Goal: Task Accomplishment & Management: Use online tool/utility

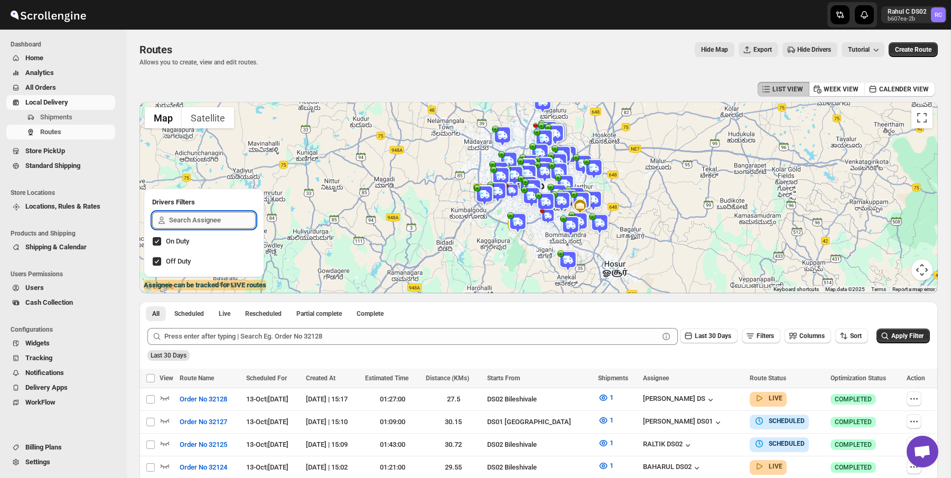
click at [224, 223] on input "text" at bounding box center [212, 220] width 87 height 17
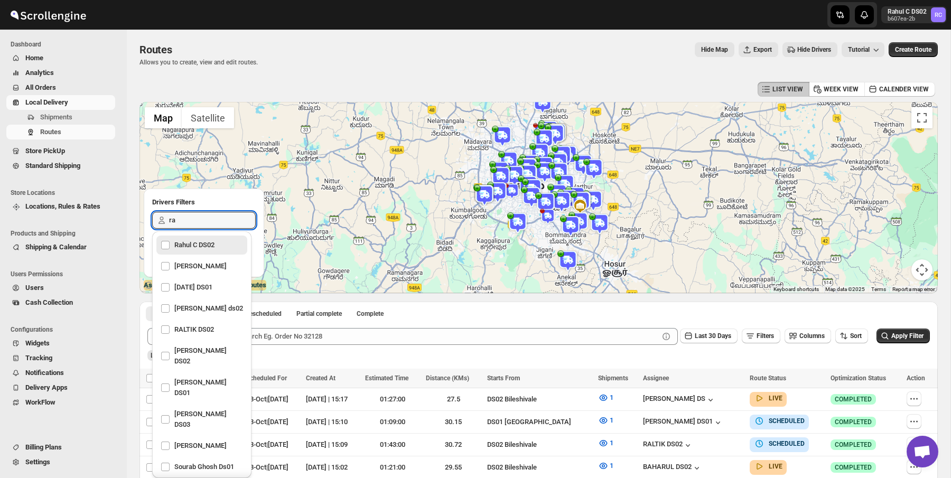
type input "raj"
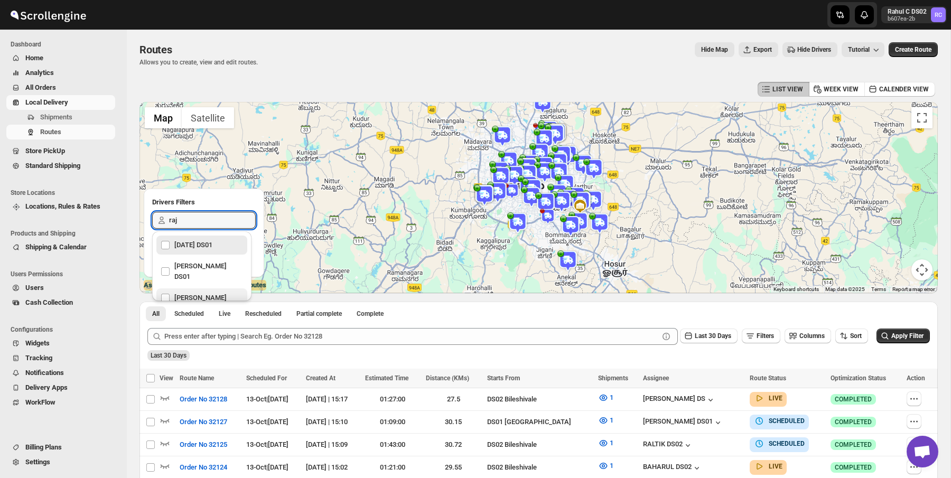
click at [204, 291] on div "[PERSON_NAME]" at bounding box center [202, 298] width 82 height 15
checkbox input "true"
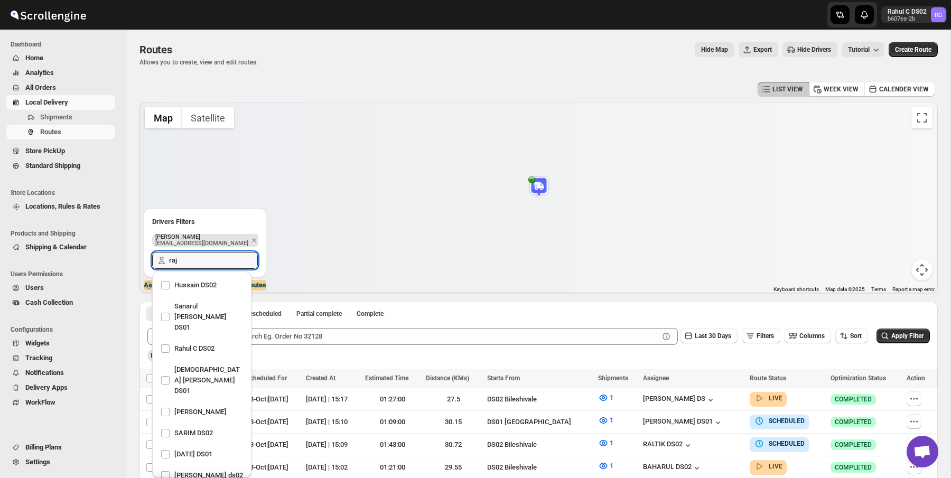
scroll to position [785, 0]
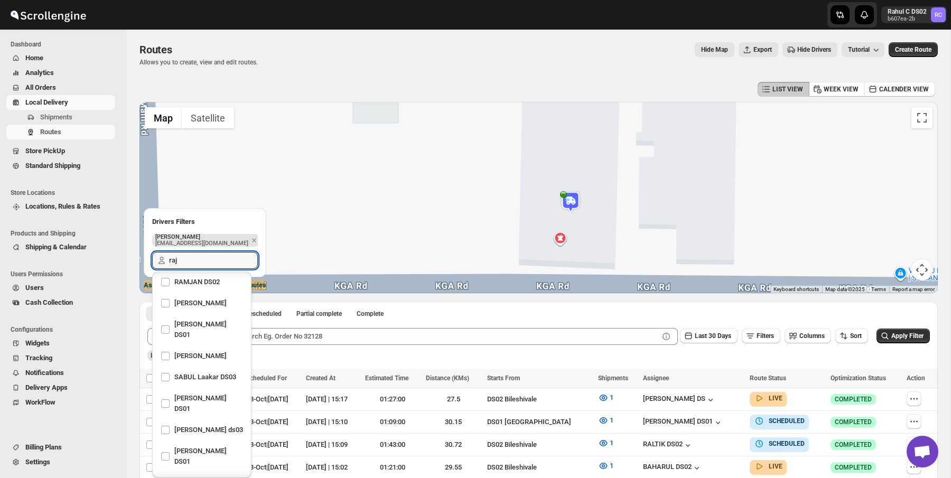
click at [565, 200] on img at bounding box center [570, 201] width 21 height 21
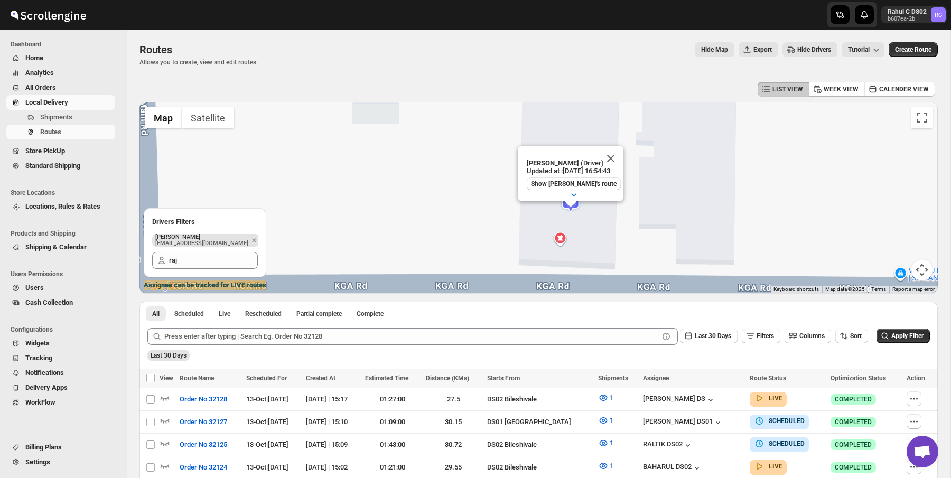
click at [562, 241] on div "Raj Test (Driver) Updated at : [DATE] 16:54:43 Show Raj Test's route Duty mode …" at bounding box center [538, 197] width 798 height 191
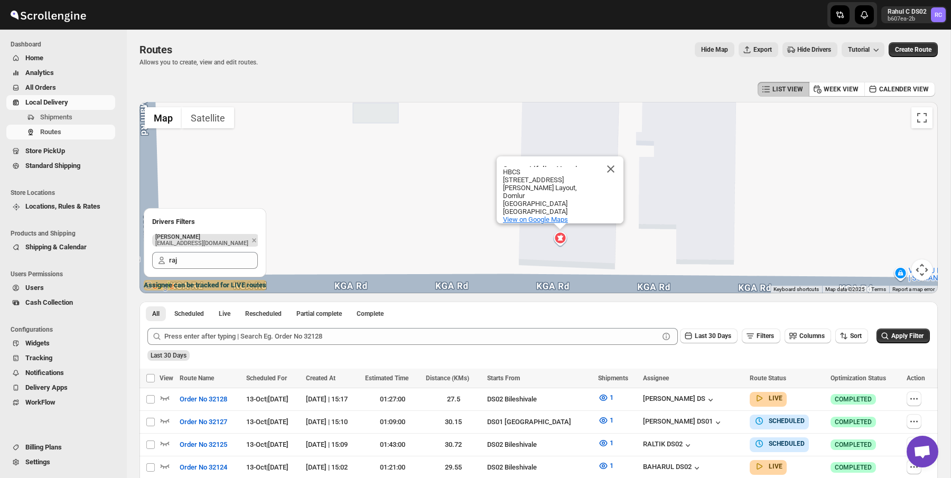
click at [544, 217] on span "View on Google Maps" at bounding box center [535, 220] width 65 height 8
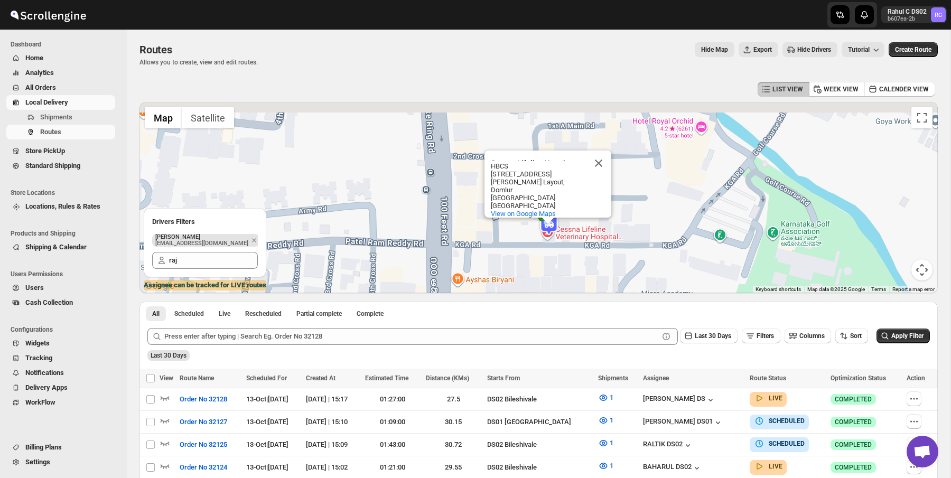
drag, startPoint x: 647, startPoint y: 189, endPoint x: 618, endPoint y: 245, distance: 63.1
click at [618, 245] on div "Cessna Lifeline Veterinary Hospital - Domlur Cessna Lifeline Veterinary Hospita…" at bounding box center [538, 197] width 798 height 191
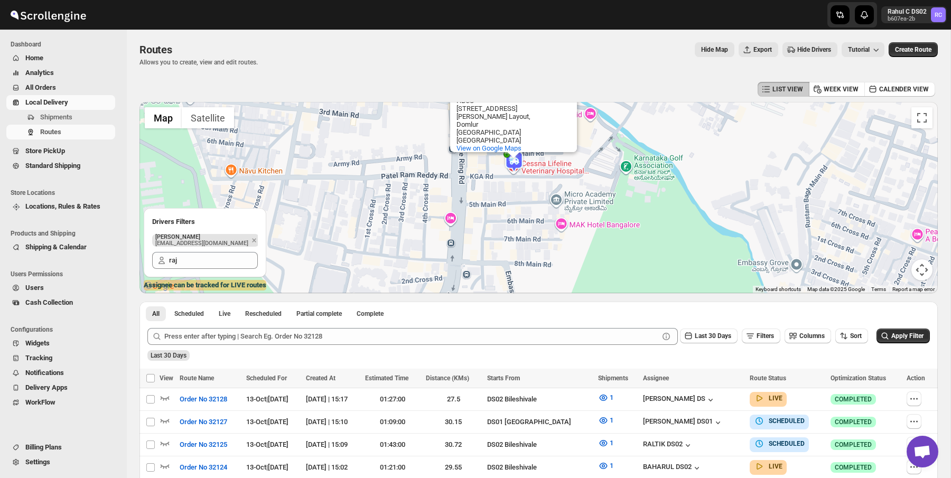
drag, startPoint x: 624, startPoint y: 290, endPoint x: 564, endPoint y: 195, distance: 112.6
click at [564, 195] on div "Cessna Lifeline Veterinary Hospital - Domlur Cessna Lifeline Veterinary Hospita…" at bounding box center [538, 197] width 798 height 191
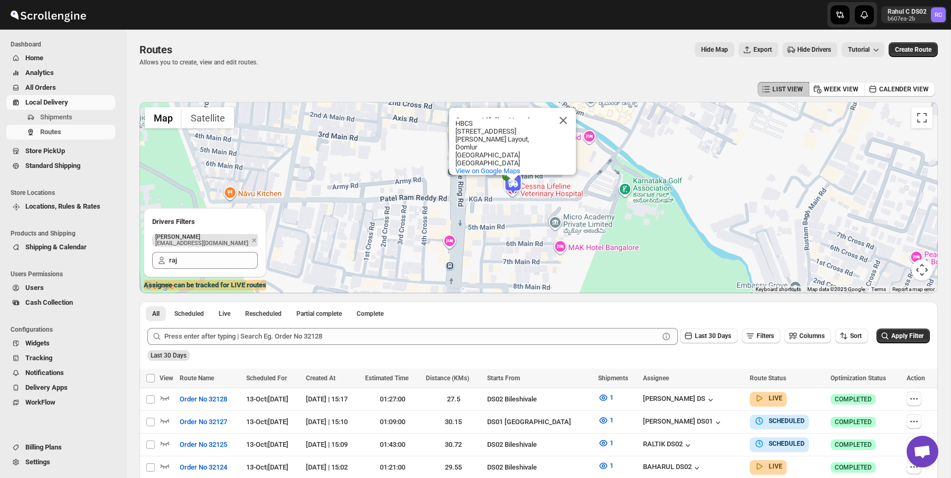
drag, startPoint x: 479, startPoint y: 204, endPoint x: 478, endPoint y: 237, distance: 32.8
click at [478, 237] on div "Cessna Lifeline Veterinary Hospital - Domlur Cessna Lifeline Veterinary Hospita…" at bounding box center [538, 197] width 798 height 191
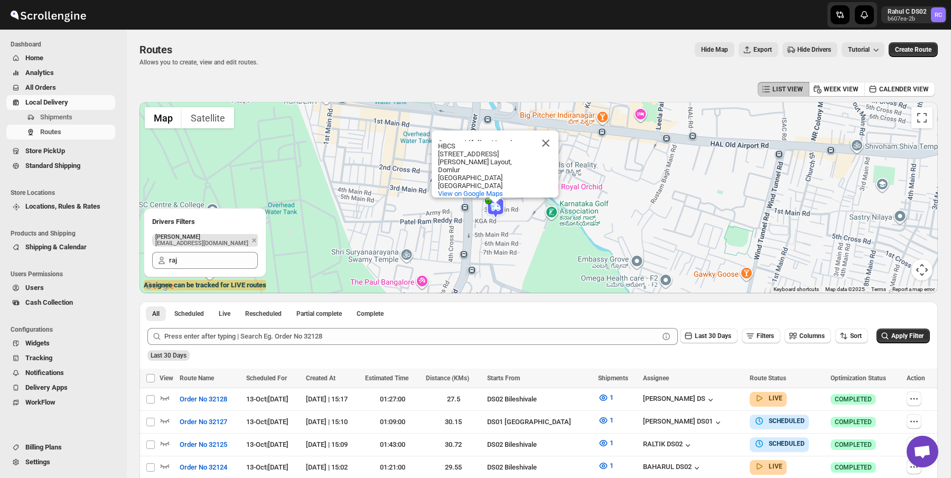
click at [502, 253] on div "Cessna Lifeline Veterinary Hospital - Domlur Cessna Lifeline Veterinary Hospita…" at bounding box center [538, 197] width 798 height 191
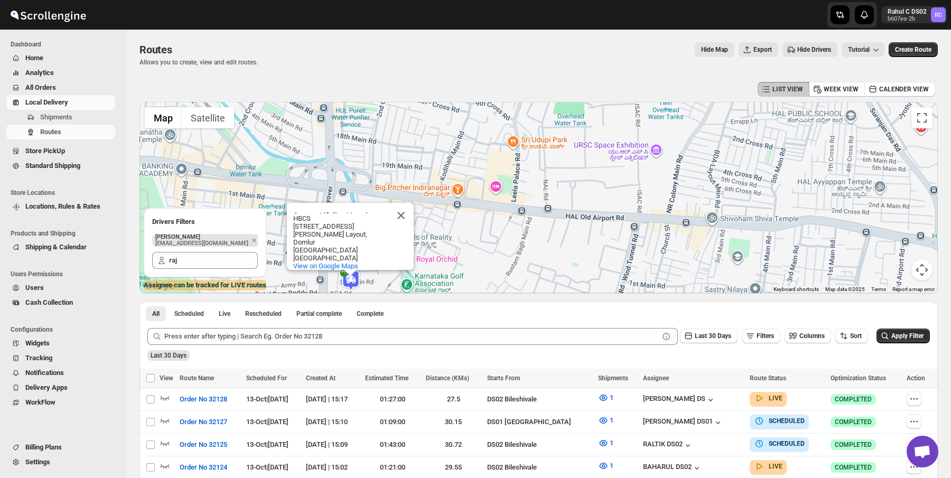
drag, startPoint x: 683, startPoint y: 184, endPoint x: 600, endPoint y: 251, distance: 106.0
click at [600, 251] on div "Cessna Lifeline Veterinary Hospital - Domlur Cessna Lifeline Veterinary Hospita…" at bounding box center [538, 197] width 798 height 191
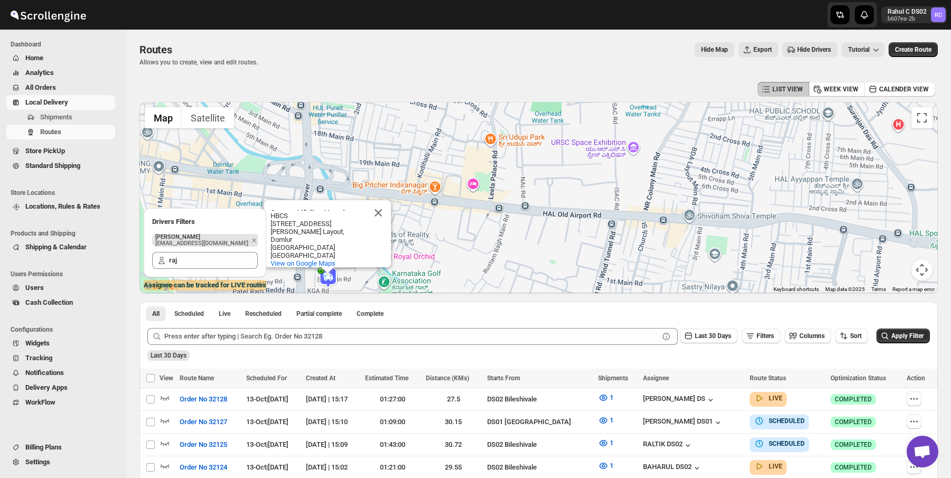
drag, startPoint x: 416, startPoint y: 225, endPoint x: 347, endPoint y: 215, distance: 70.5
click at [347, 214] on div "Cessna Lifeline Veterinary Hospital - Domlur Cessna Lifeline Veterinary Hospita…" at bounding box center [538, 197] width 798 height 191
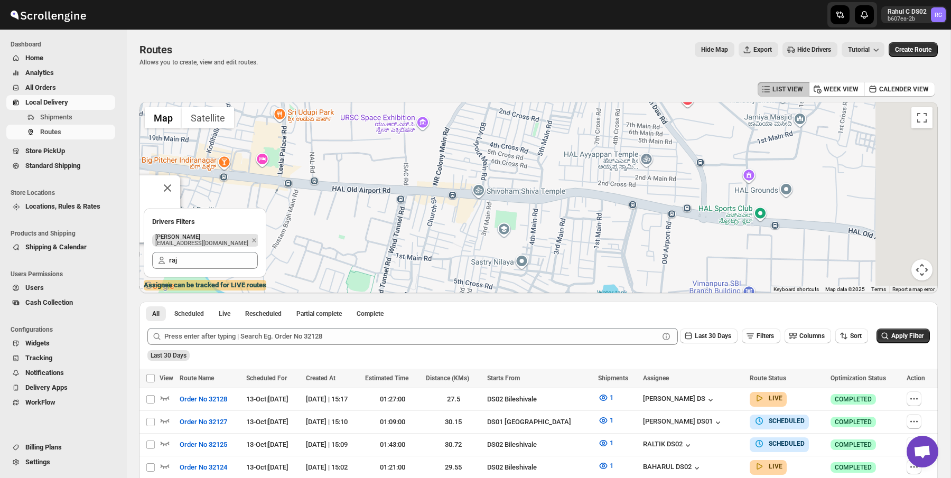
drag, startPoint x: 559, startPoint y: 234, endPoint x: 396, endPoint y: 226, distance: 162.9
click at [396, 226] on div "Cessna Lifeline Veterinary Hospital - Domlur Cessna Lifeline Veterinary Hospita…" at bounding box center [538, 197] width 798 height 191
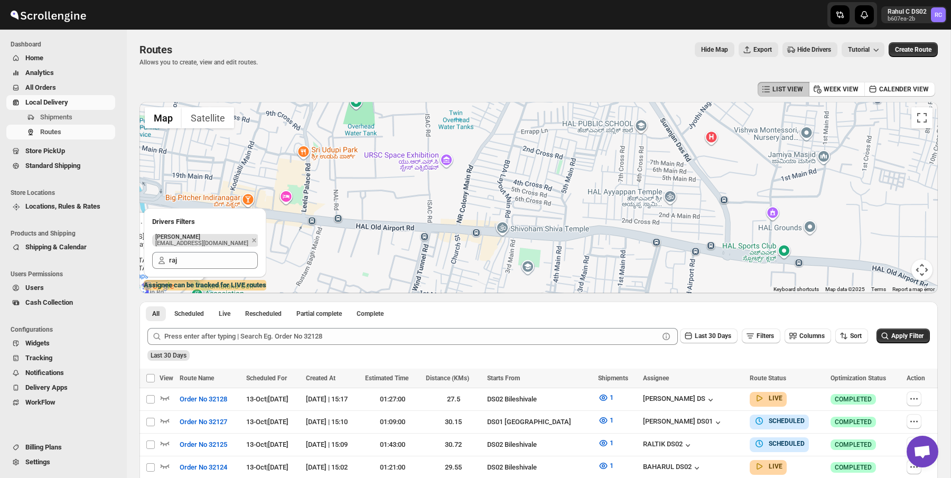
drag, startPoint x: 396, startPoint y: 226, endPoint x: 426, endPoint y: 277, distance: 59.2
click at [426, 277] on div "Cessna Lifeline Veterinary Hospital - Domlur Cessna Lifeline Veterinary Hospita…" at bounding box center [538, 197] width 798 height 191
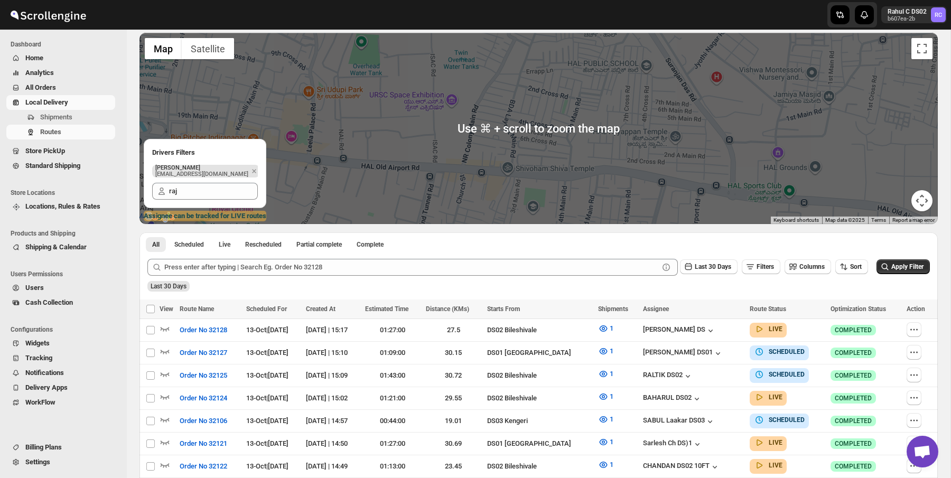
scroll to position [68, 0]
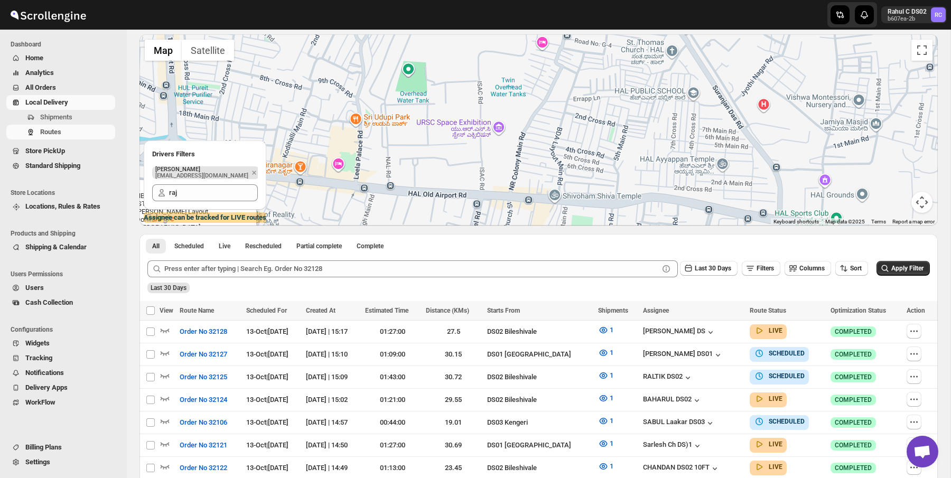
drag, startPoint x: 458, startPoint y: 117, endPoint x: 517, endPoint y: 151, distance: 68.2
click at [517, 151] on div "Cessna Lifeline Veterinary Hospital - Domlur Cessna Lifeline Veterinary Hospita…" at bounding box center [538, 129] width 798 height 191
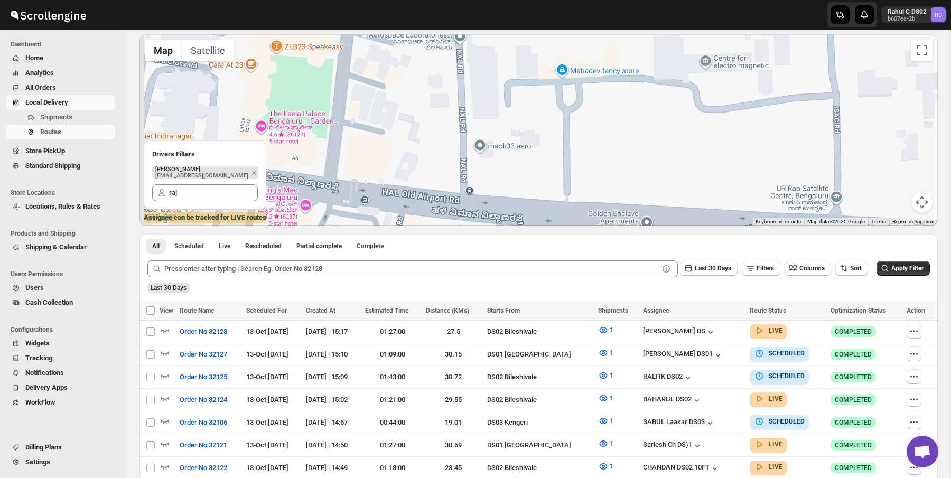
drag, startPoint x: 402, startPoint y: 181, endPoint x: 431, endPoint y: 24, distance: 160.1
click at [431, 24] on div "Skip to content Rahul C DS02 b607ea-2b RC Dashboard Home Analytics All Orders L…" at bounding box center [475, 450] width 951 height 1036
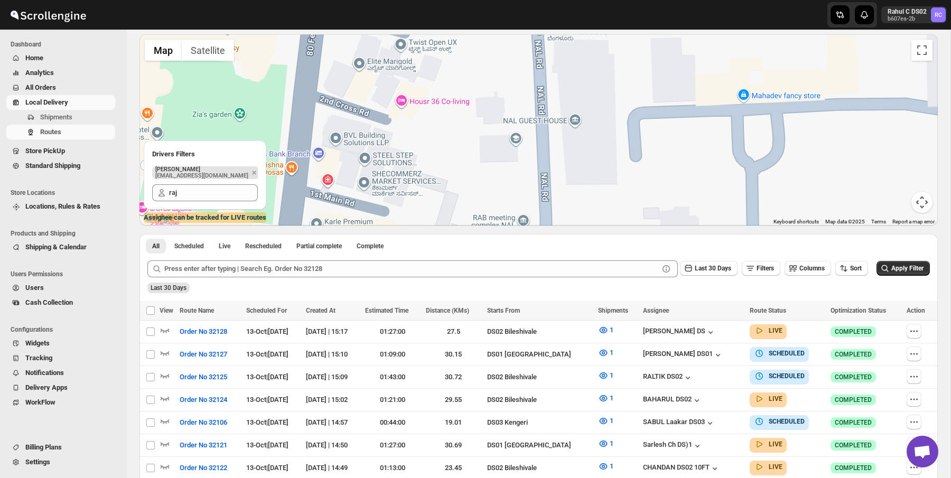
drag, startPoint x: 360, startPoint y: 127, endPoint x: 359, endPoint y: 198, distance: 70.8
click at [359, 199] on div "Cessna Lifeline Veterinary Hospital - Domlur Cessna Lifeline Veterinary Hospita…" at bounding box center [538, 129] width 798 height 191
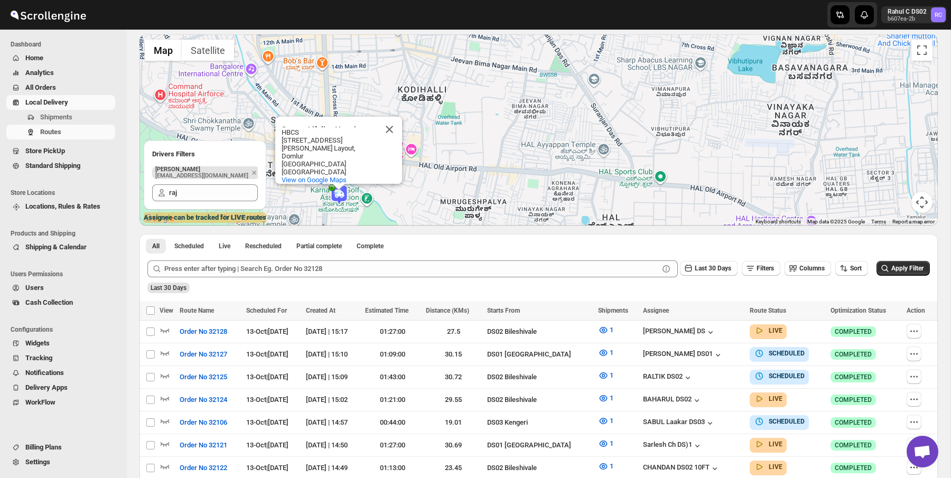
drag, startPoint x: 418, startPoint y: 189, endPoint x: 472, endPoint y: 173, distance: 56.2
click at [472, 173] on div "Cessna Lifeline Veterinary Hospital - Domlur Cessna Lifeline Veterinary Hospita…" at bounding box center [538, 129] width 798 height 191
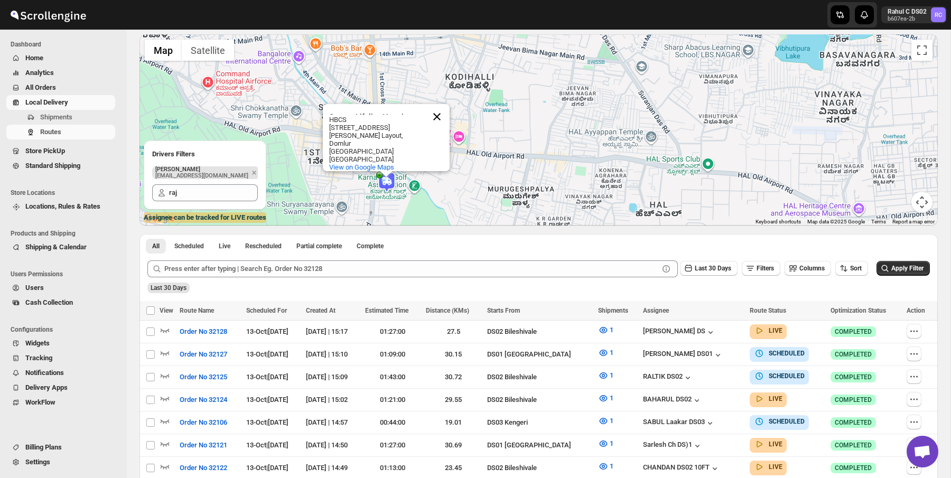
click at [432, 122] on button "Close" at bounding box center [436, 116] width 25 height 25
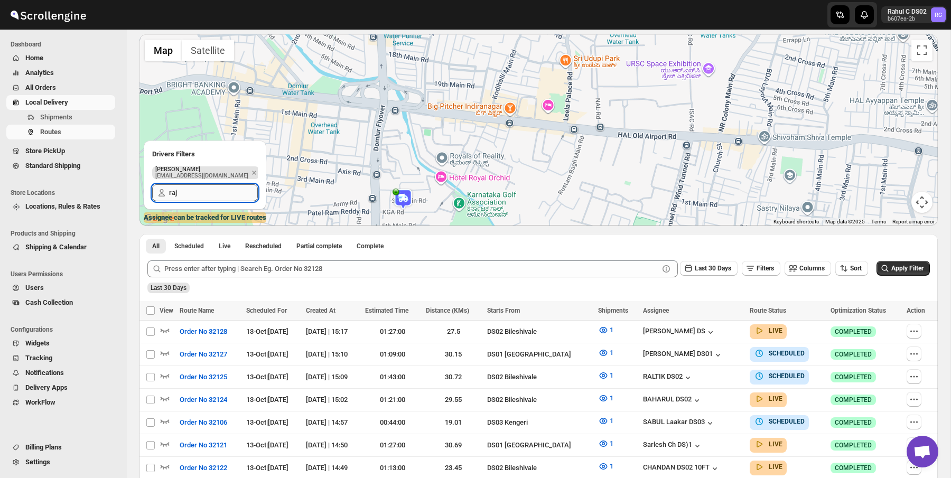
click at [187, 193] on input "raj" at bounding box center [213, 192] width 89 height 17
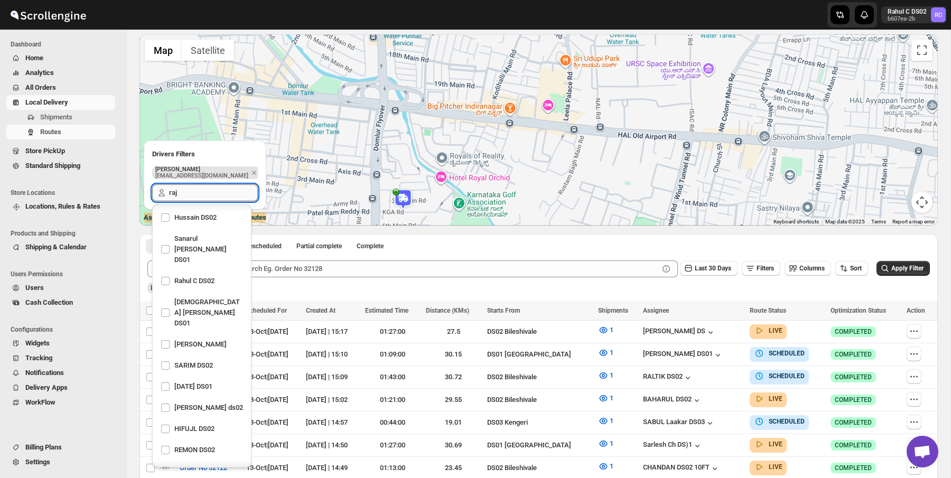
click at [187, 193] on input "raj" at bounding box center [213, 192] width 89 height 17
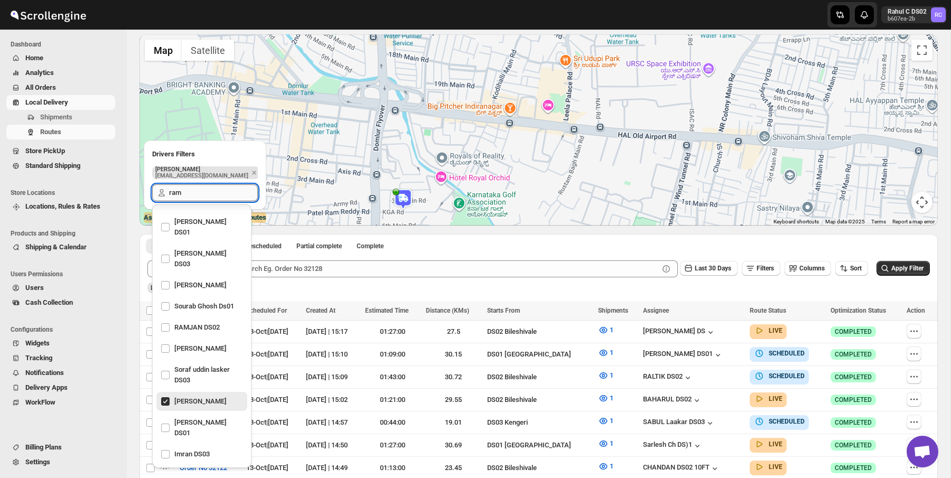
scroll to position [0, 0]
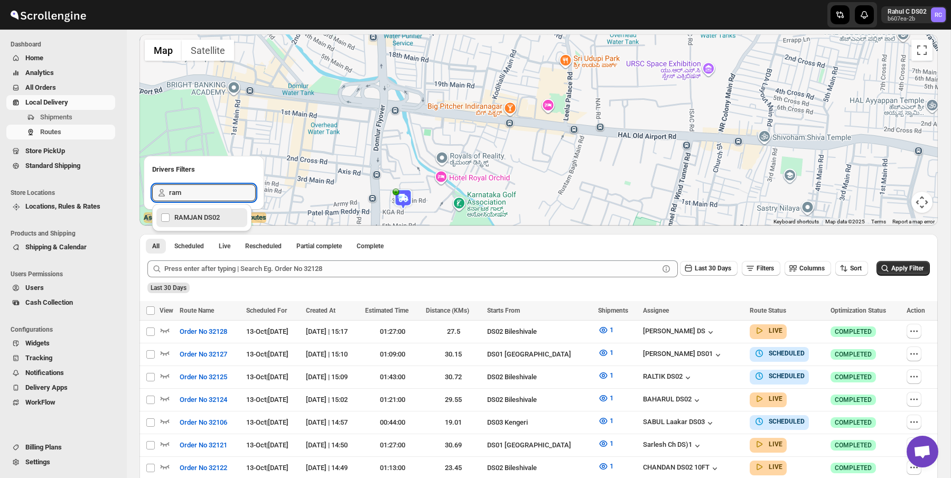
type input "ram"
click at [459, 253] on div "Last 30 Days Filters Columns Sort Apply Filter" at bounding box center [534, 264] width 791 height 25
click at [204, 207] on div "ram" at bounding box center [204, 192] width 120 height 35
click at [205, 185] on input "ram" at bounding box center [212, 192] width 87 height 17
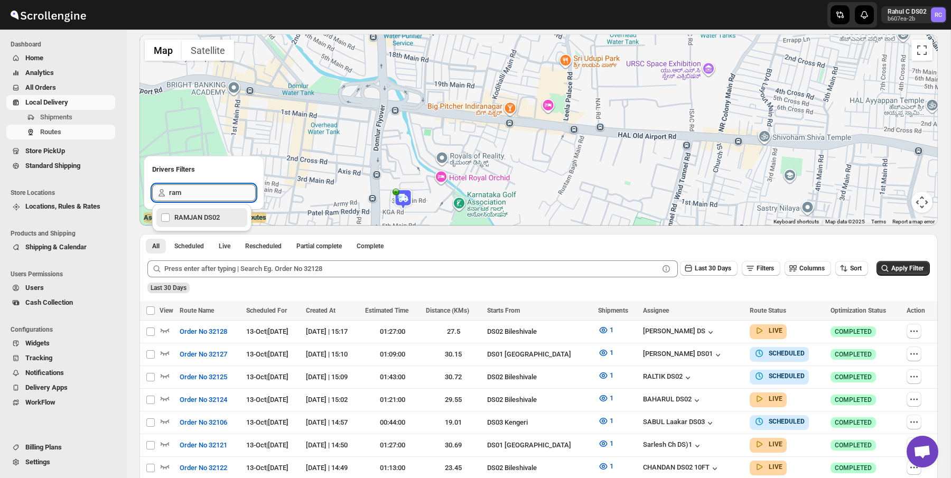
click at [205, 185] on input "ram" at bounding box center [212, 192] width 87 height 17
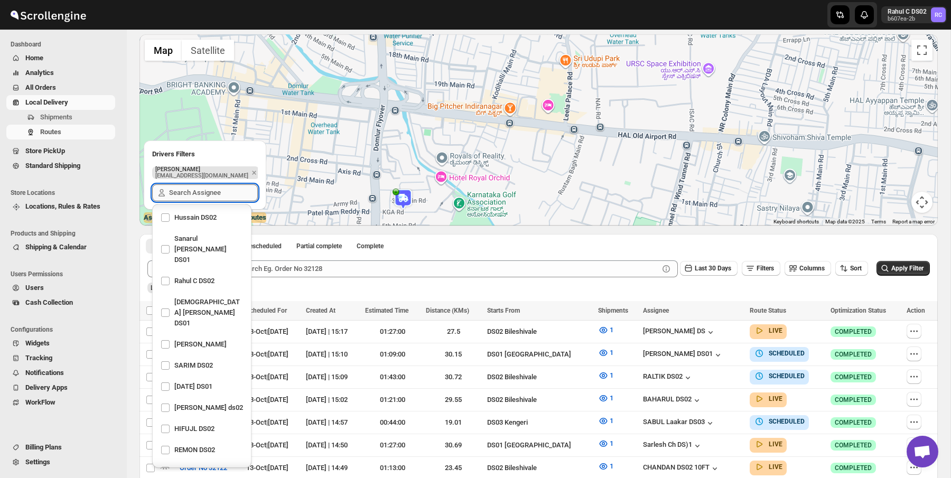
scroll to position [727, 0]
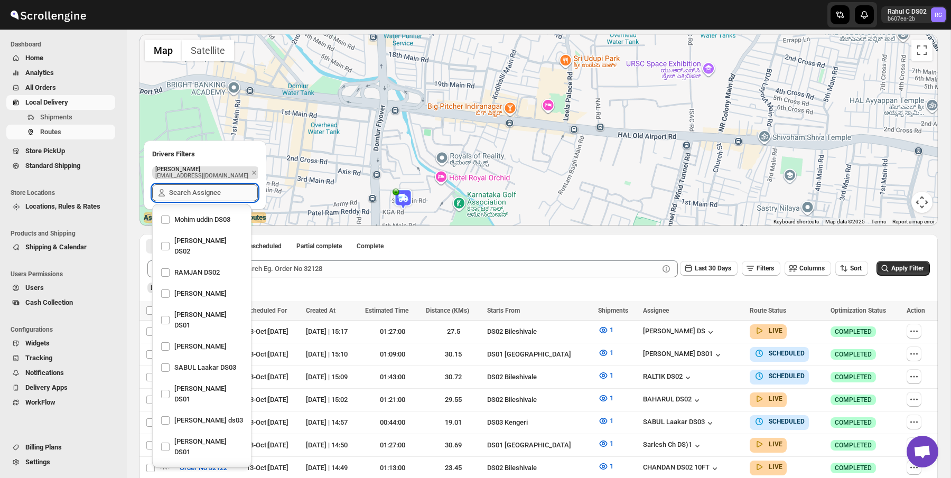
click at [205, 185] on input "text" at bounding box center [213, 192] width 89 height 17
click at [431, 239] on ul "All Scheduled Live Rescheduled Partial complete Complete More views" at bounding box center [287, 245] width 287 height 15
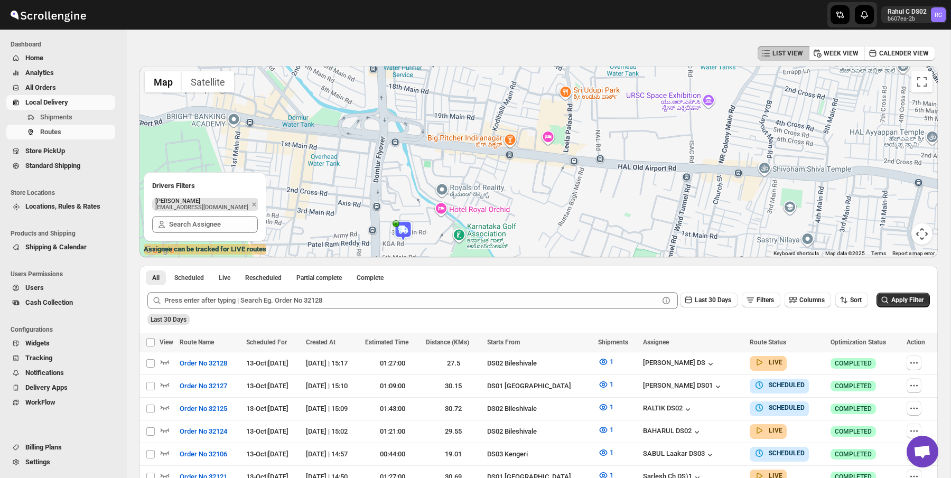
scroll to position [36, 0]
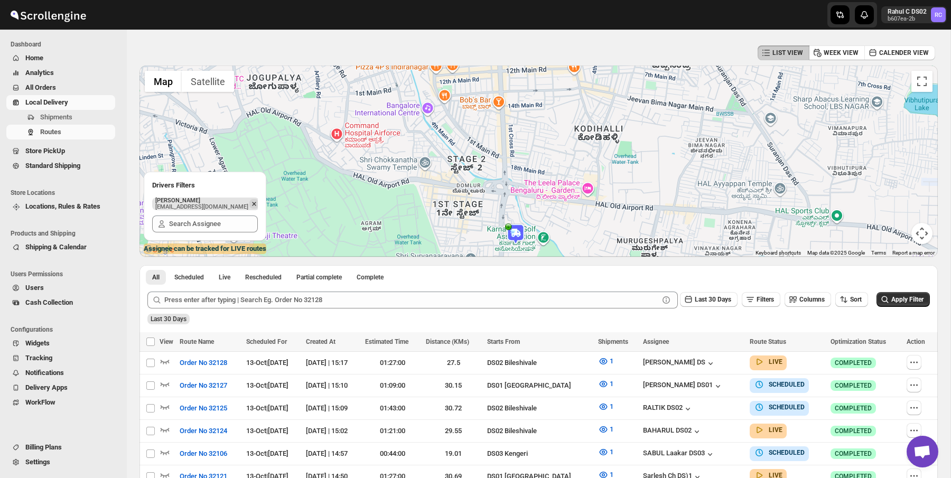
click at [249, 206] on icon "Remove" at bounding box center [254, 204] width 10 height 10
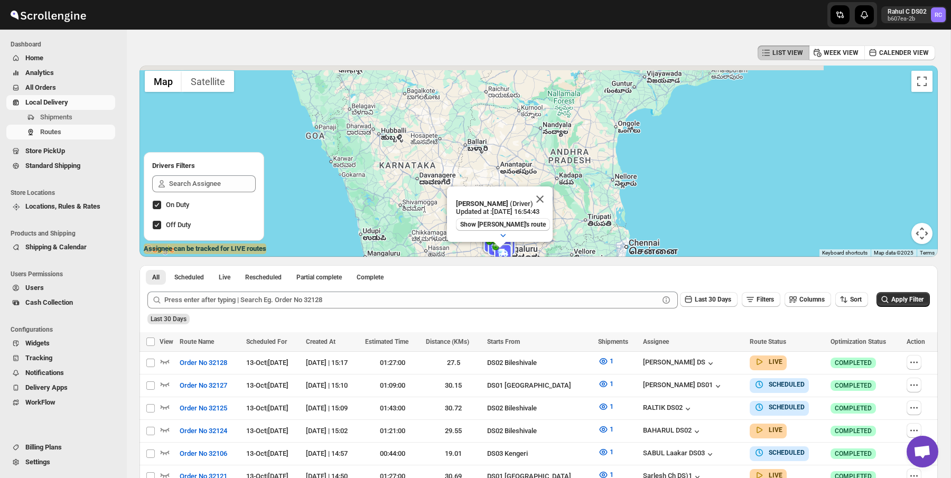
drag, startPoint x: 650, startPoint y: 142, endPoint x: 670, endPoint y: 222, distance: 83.2
click at [670, 222] on div "Raj Test (Driver) Updated at : [DATE] 16:54:43 Show Raj Test's route Duty mode …" at bounding box center [538, 161] width 798 height 191
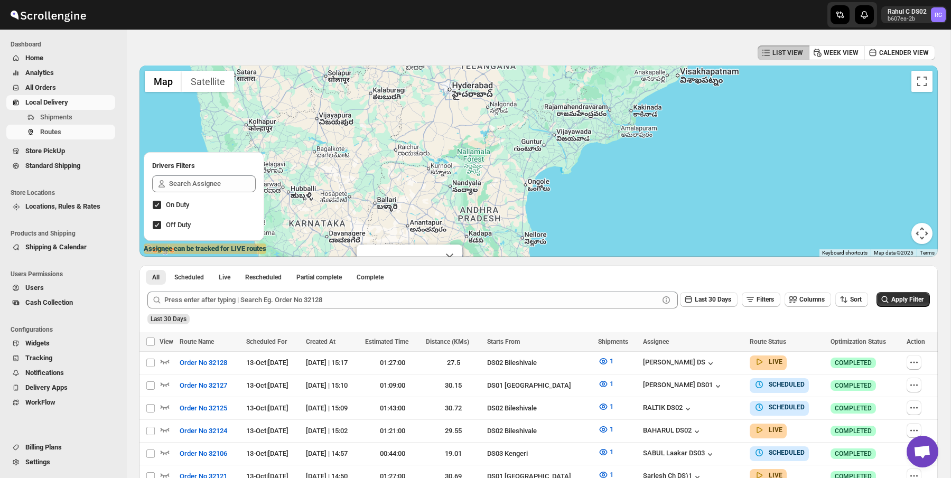
drag, startPoint x: 670, startPoint y: 222, endPoint x: 578, endPoint y: 280, distance: 108.9
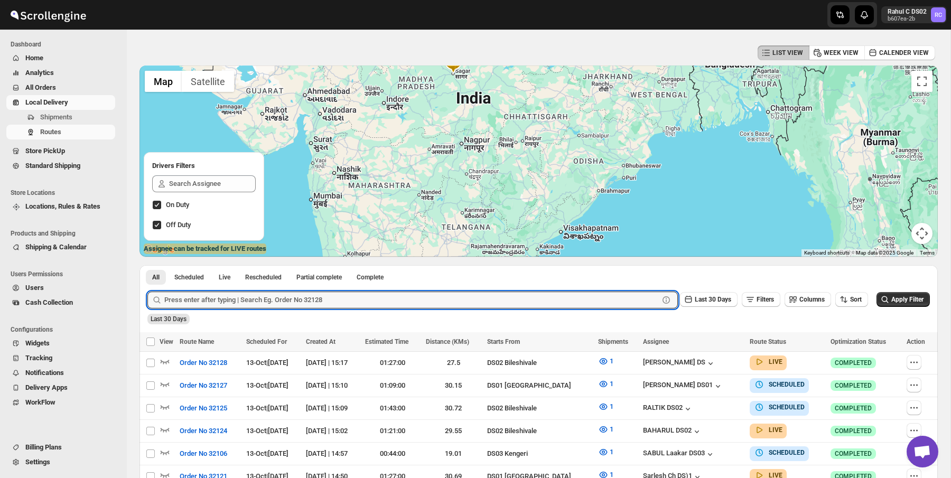
drag, startPoint x: 551, startPoint y: 124, endPoint x: 498, endPoint y: 261, distance: 147.4
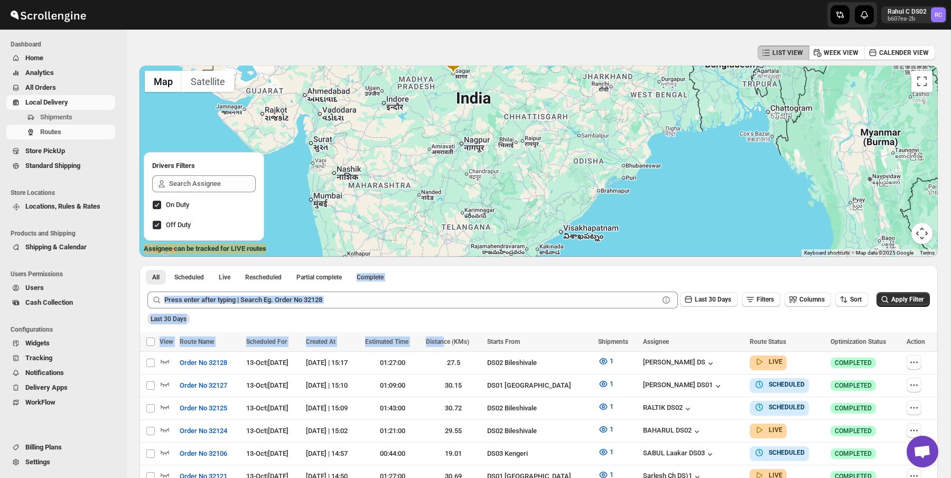
drag, startPoint x: 498, startPoint y: 261, endPoint x: 470, endPoint y: 338, distance: 81.6
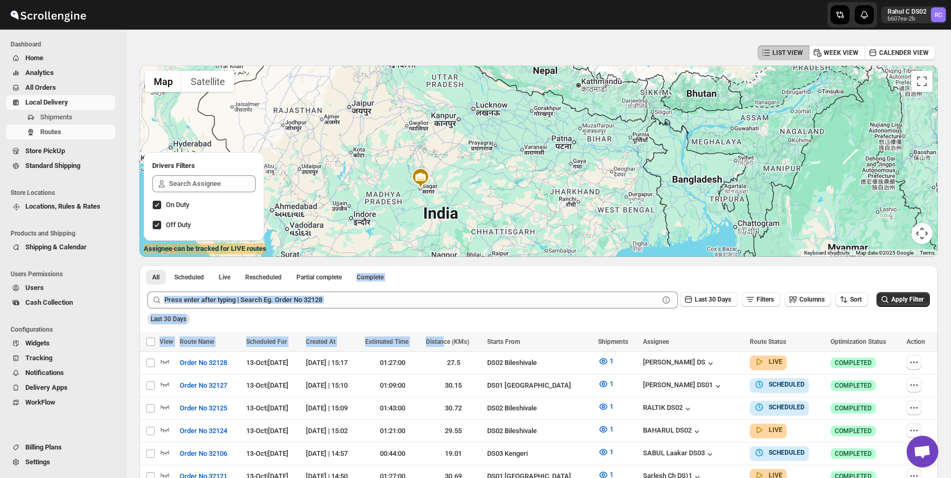
drag, startPoint x: 529, startPoint y: 149, endPoint x: 496, endPoint y: 263, distance: 118.9
click at [418, 181] on img at bounding box center [420, 178] width 21 height 21
click at [429, 151] on button "Close" at bounding box center [427, 150] width 25 height 25
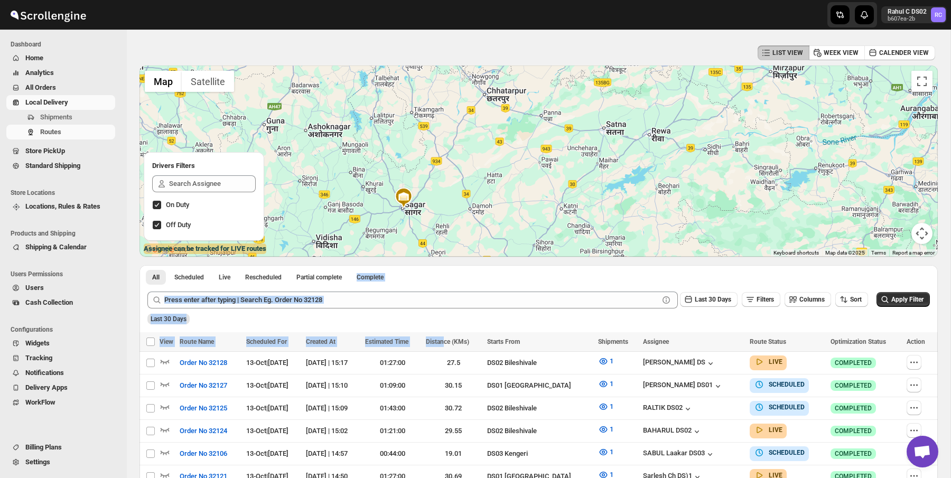
click at [403, 207] on img at bounding box center [403, 197] width 21 height 21
click at [404, 196] on img at bounding box center [403, 197] width 21 height 21
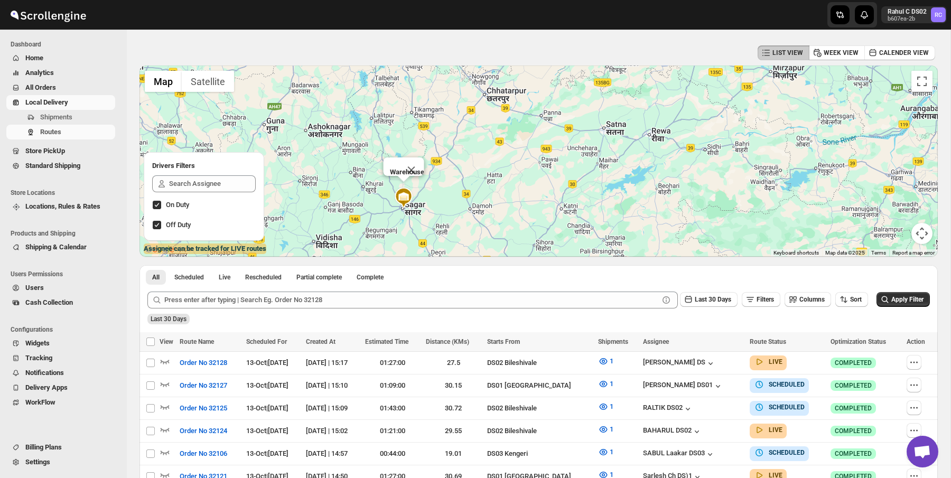
click at [397, 173] on b "Warehouse" at bounding box center [406, 172] width 34 height 8
click at [408, 172] on button "Close" at bounding box center [410, 169] width 25 height 25
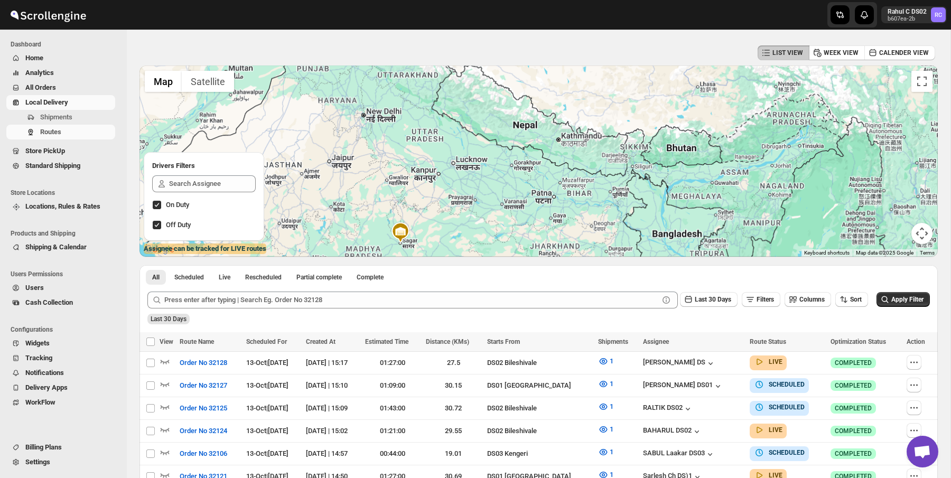
drag, startPoint x: 408, startPoint y: 170, endPoint x: 401, endPoint y: 238, distance: 68.6
click at [401, 238] on img at bounding box center [400, 232] width 21 height 21
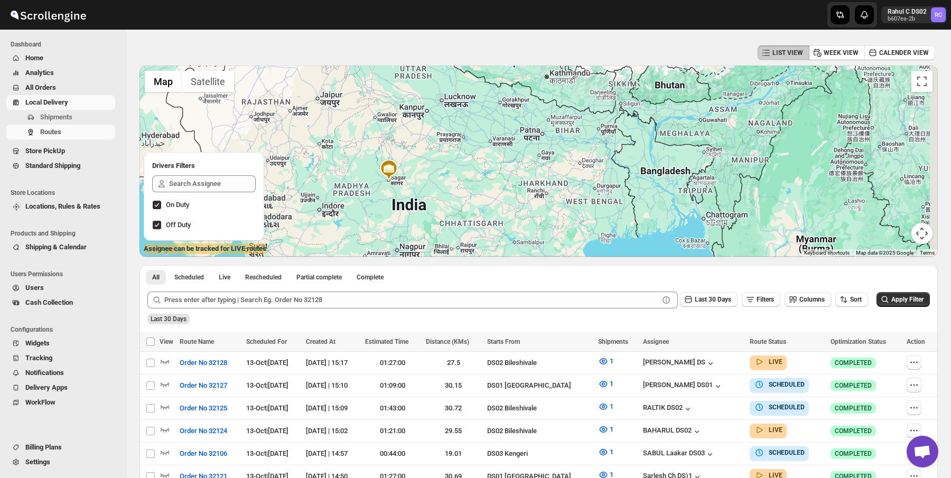
drag, startPoint x: 379, startPoint y: 185, endPoint x: 368, endPoint y: 118, distance: 68.1
click at [368, 118] on div "Raj Test (Driver) Updated at : [DATE] 16:54:43 Show Raj Test's route Duty mode …" at bounding box center [538, 161] width 798 height 191
click at [390, 167] on img at bounding box center [388, 169] width 21 height 21
click at [70, 205] on span "Locations, Rules & Rates" at bounding box center [62, 206] width 75 height 8
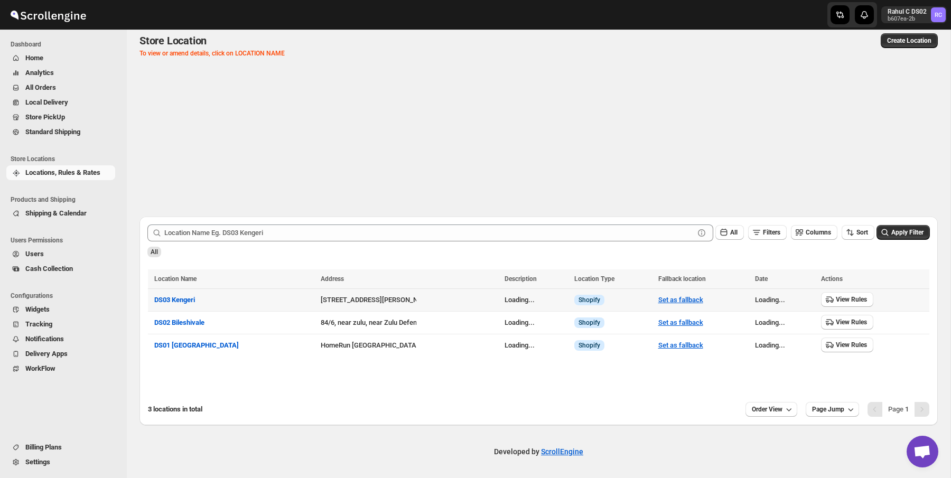
scroll to position [9, 0]
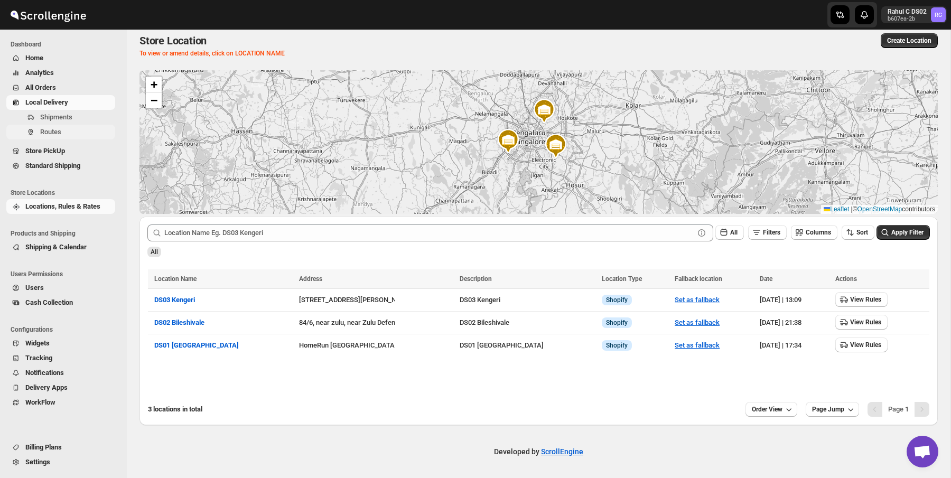
click at [55, 133] on span "Routes" at bounding box center [50, 132] width 21 height 8
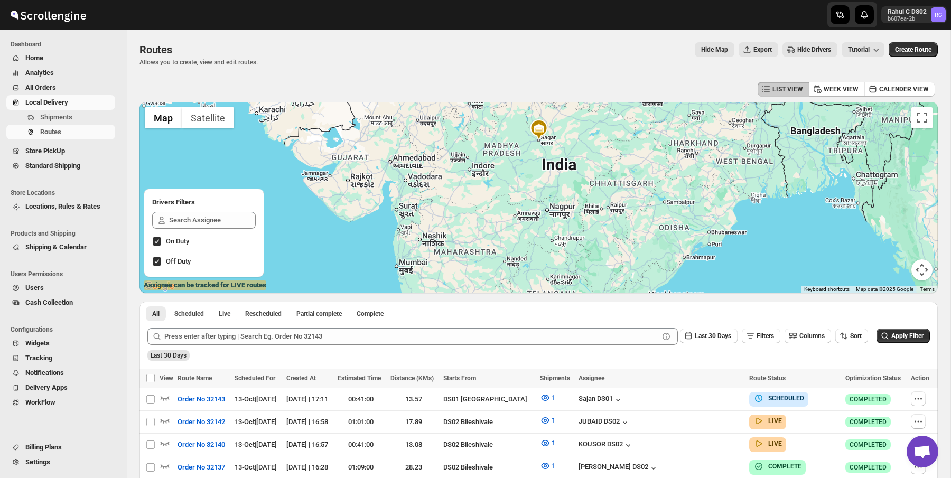
drag, startPoint x: 579, startPoint y: 162, endPoint x: 535, endPoint y: 368, distance: 211.2
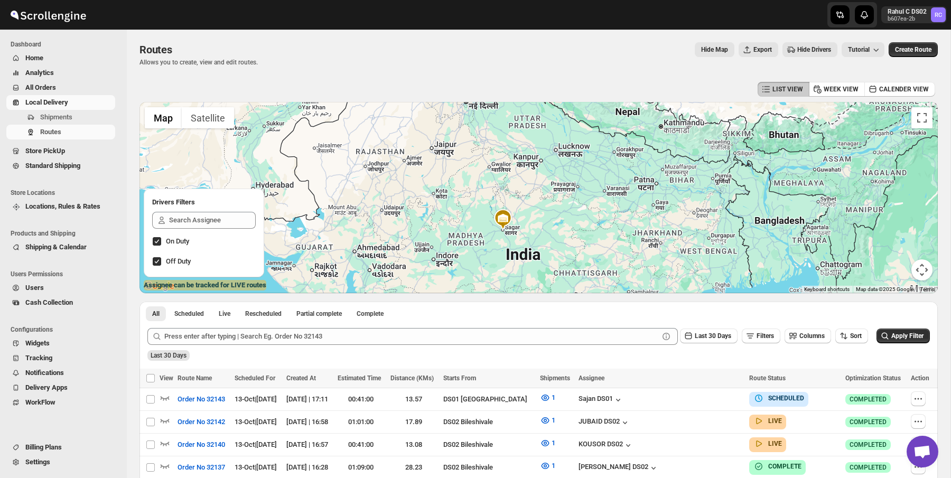
drag, startPoint x: 575, startPoint y: 213, endPoint x: 540, endPoint y: 309, distance: 101.8
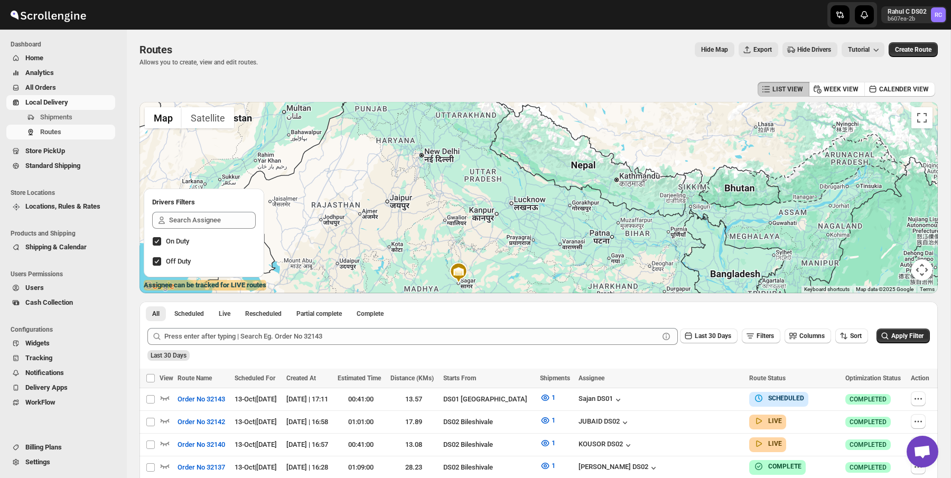
drag, startPoint x: 560, startPoint y: 179, endPoint x: 508, endPoint y: 234, distance: 75.5
click at [508, 235] on div at bounding box center [538, 197] width 798 height 191
